Goal: Go to known website: Access a specific website the user already knows

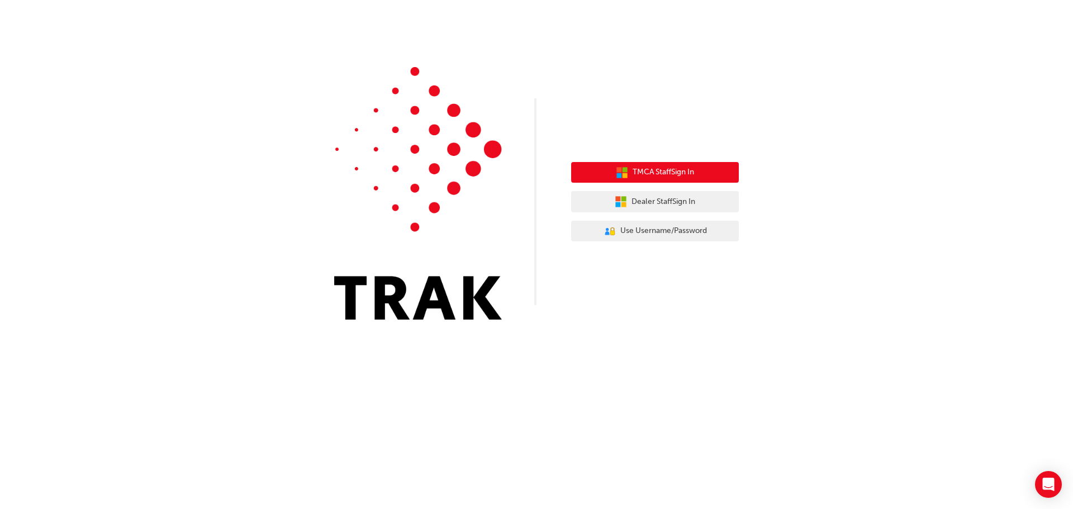
click at [672, 163] on button "TMCA Staff Sign In" at bounding box center [655, 172] width 168 height 21
